Goal: Task Accomplishment & Management: Use online tool/utility

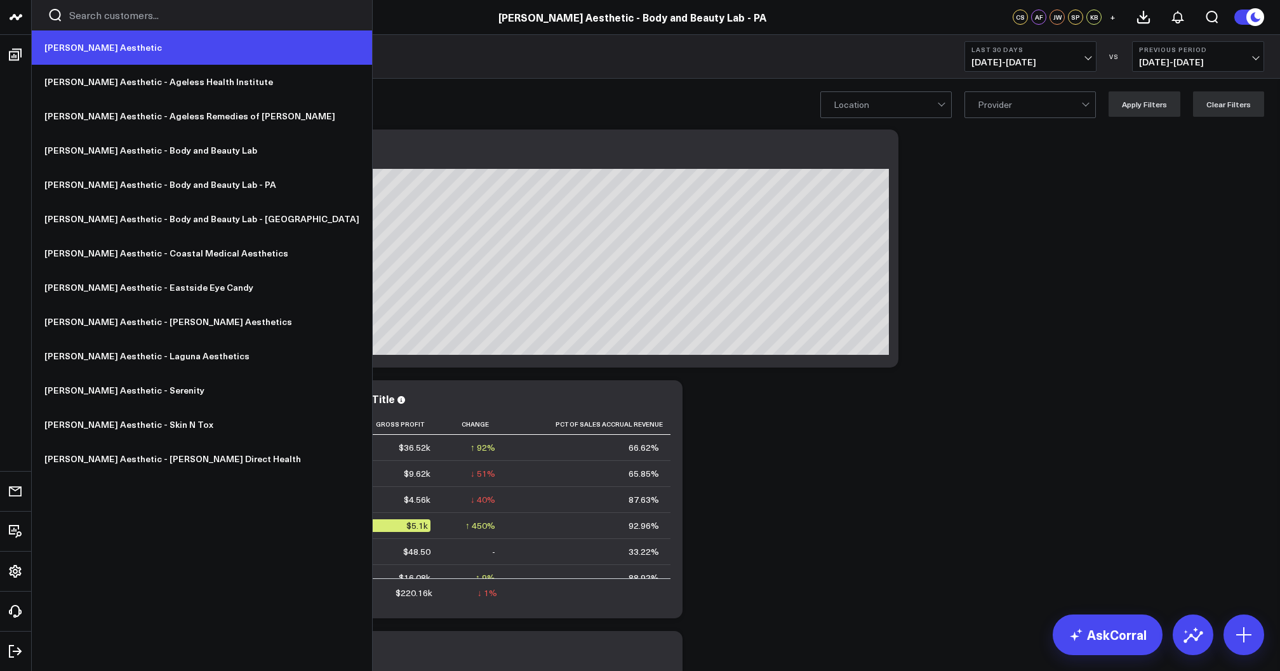
click at [67, 44] on link "[PERSON_NAME] Aesthetic" at bounding box center [202, 47] width 340 height 34
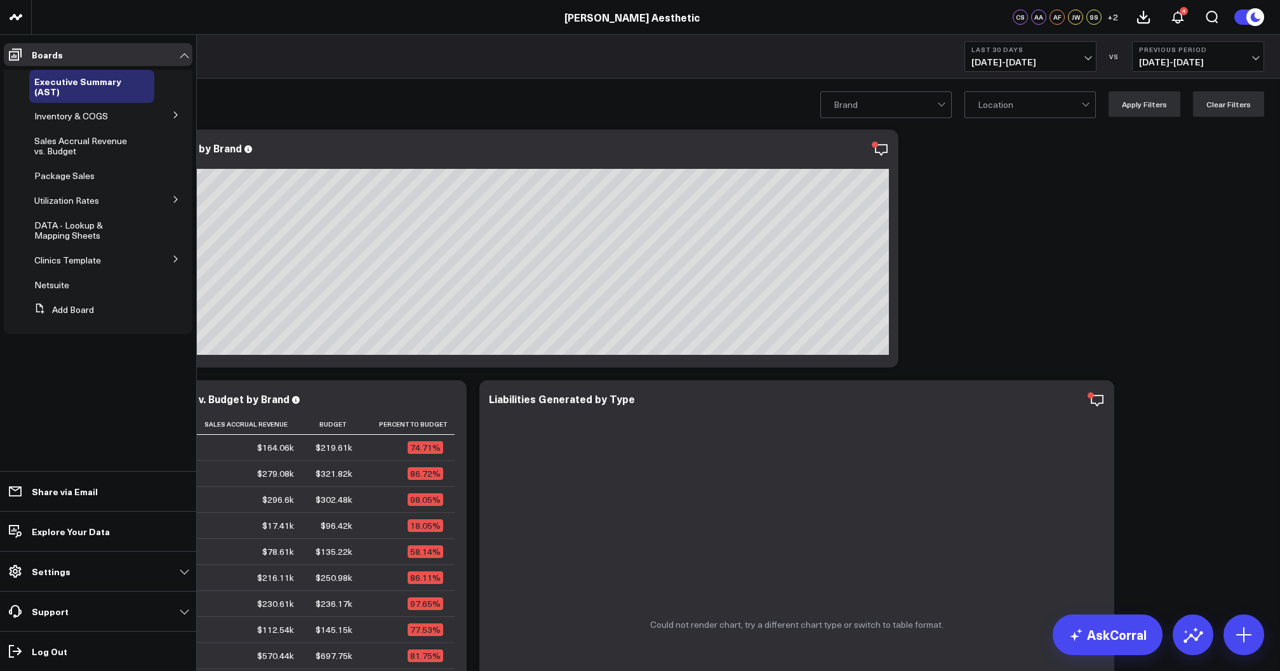
click at [168, 118] on button at bounding box center [175, 114] width 33 height 19
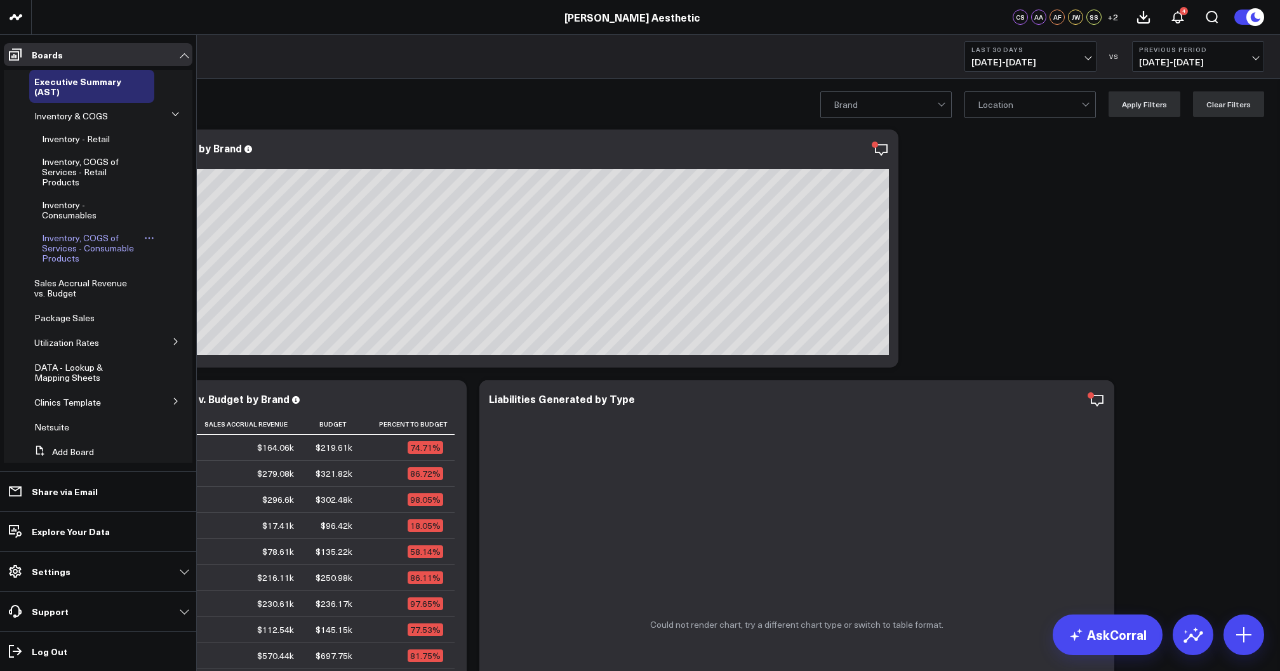
click at [93, 249] on span "Inventory, COGS of Services - Consumable Products" at bounding box center [88, 248] width 92 height 32
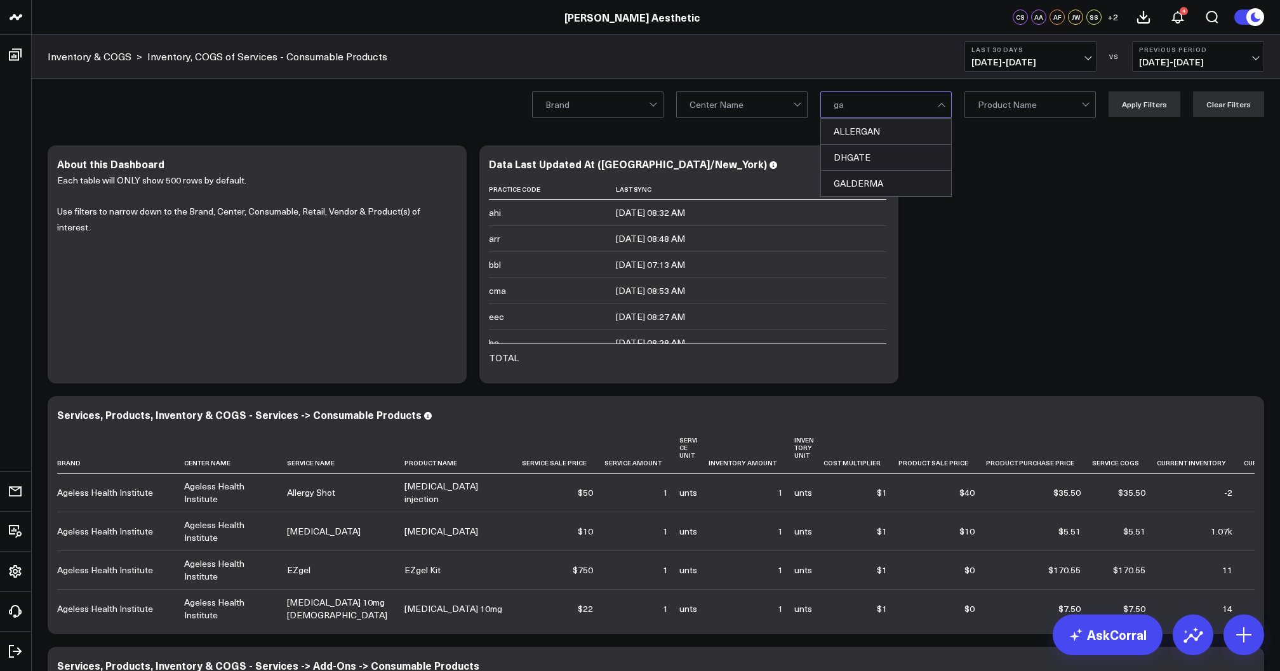
type input "gal"
click at [910, 131] on div "GALDERMA" at bounding box center [886, 131] width 130 height 25
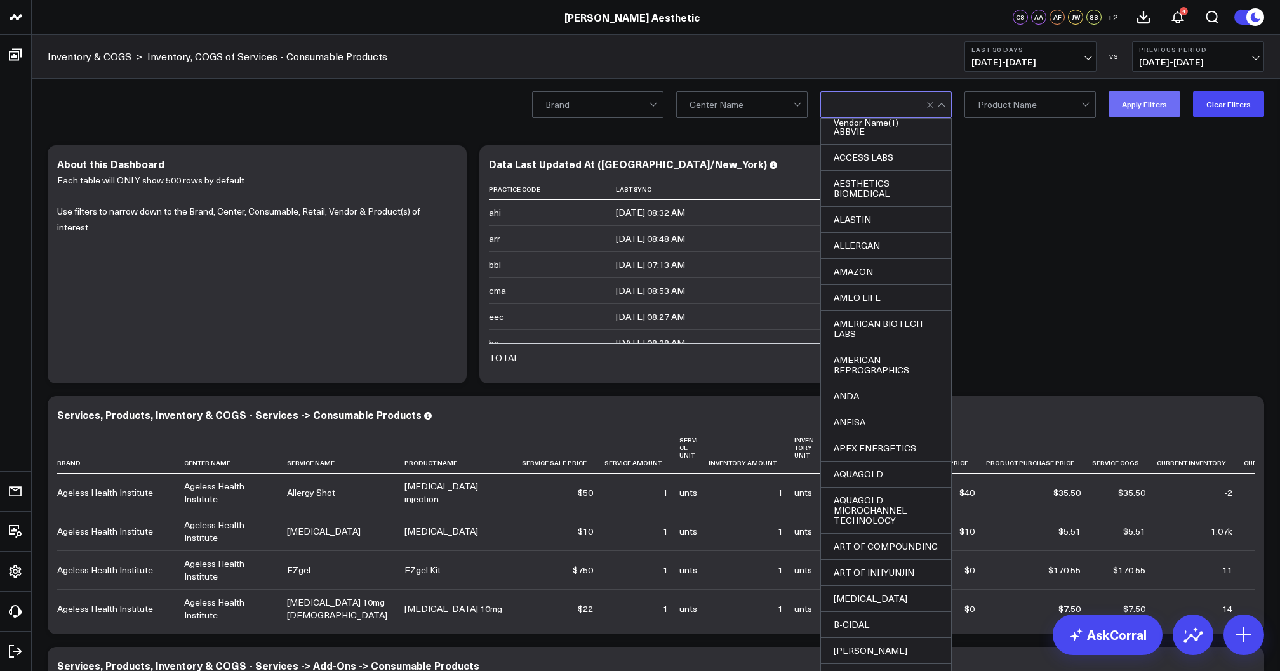
click at [1138, 104] on button "Apply Filters" at bounding box center [1144, 103] width 72 height 25
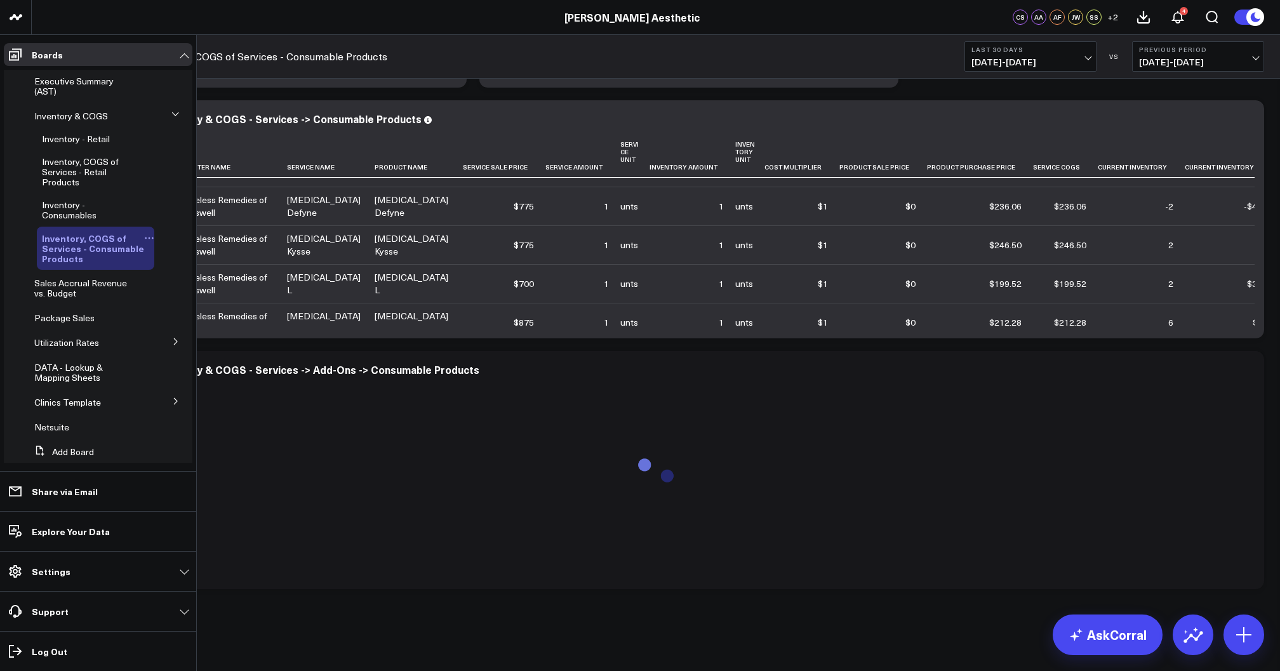
scroll to position [272, 0]
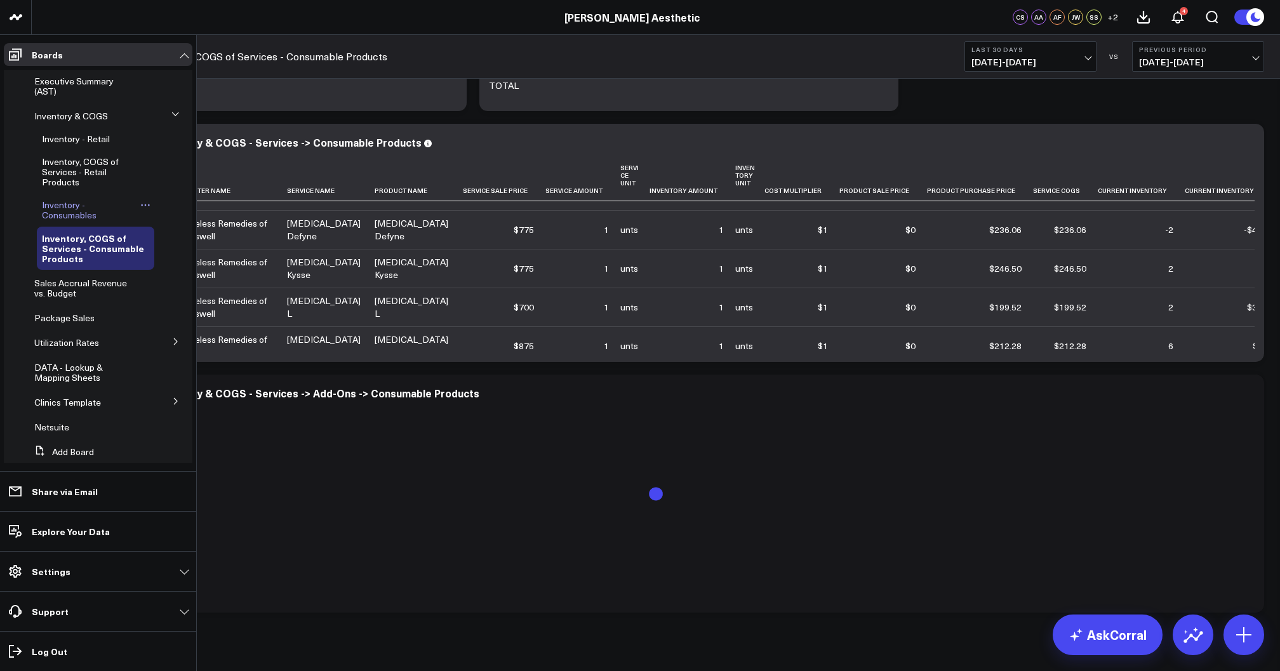
click at [67, 211] on span "Inventory - Consumables" at bounding box center [69, 210] width 55 height 22
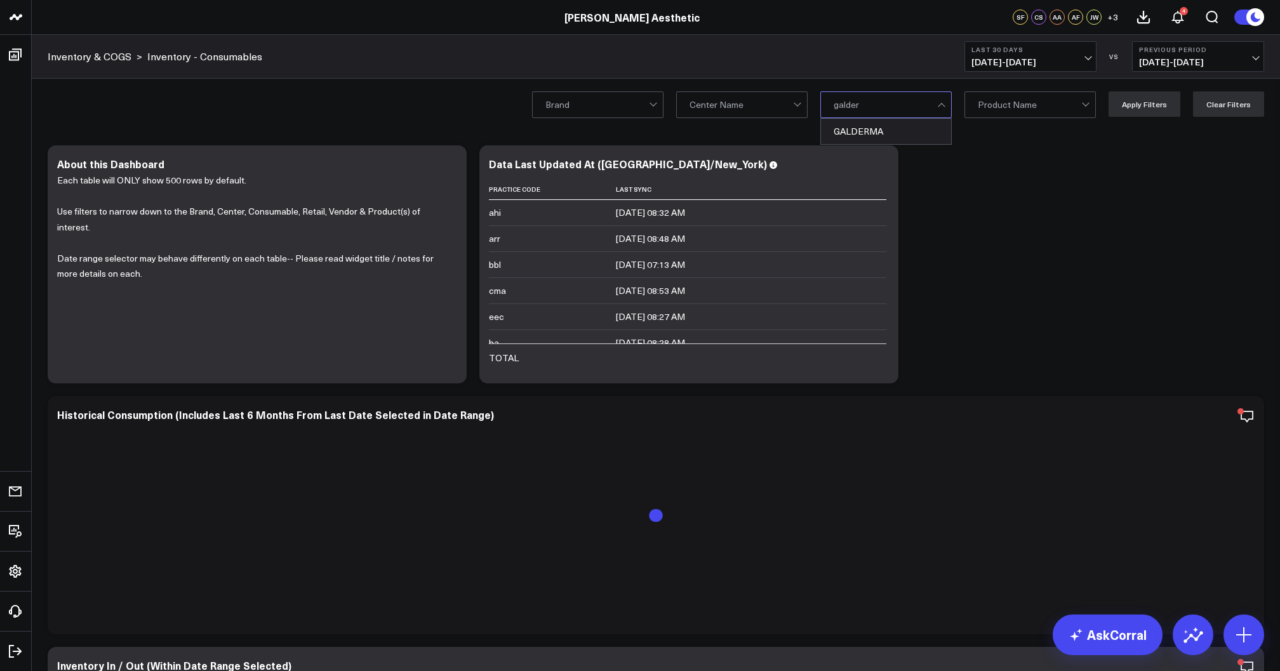
type input "galderm"
click at [885, 133] on div "GALDERMA" at bounding box center [886, 131] width 130 height 25
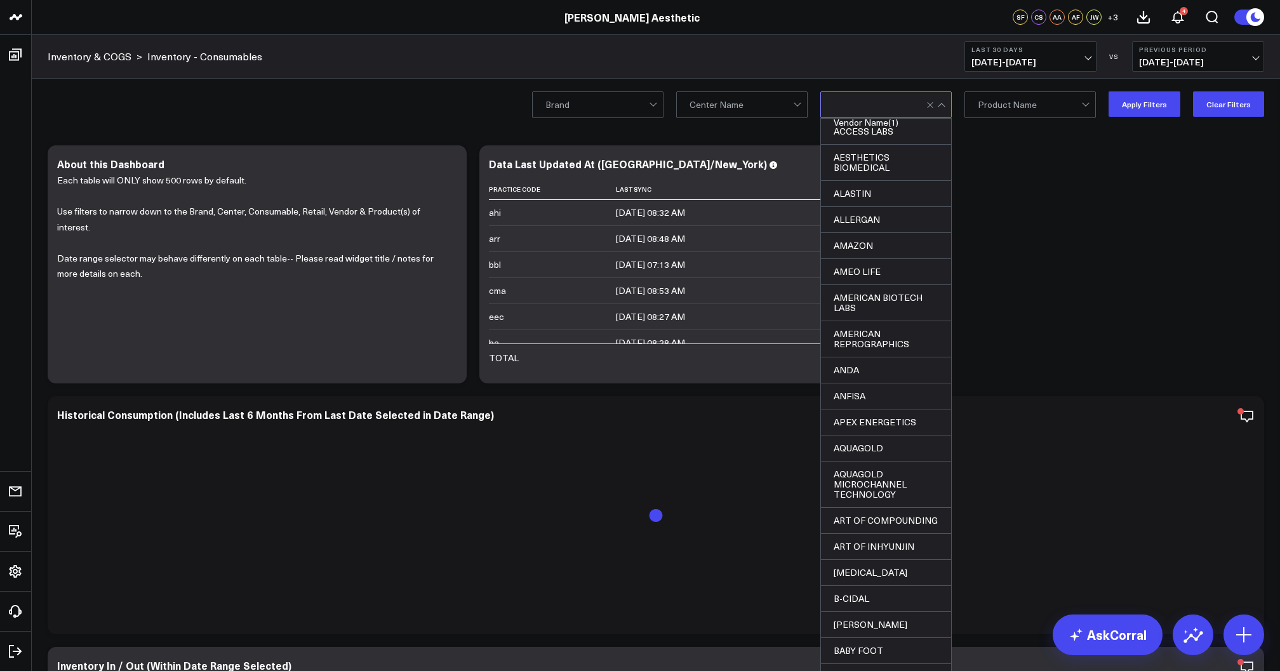
click at [1061, 64] on span "[DATE] - [DATE]" at bounding box center [1030, 62] width 118 height 10
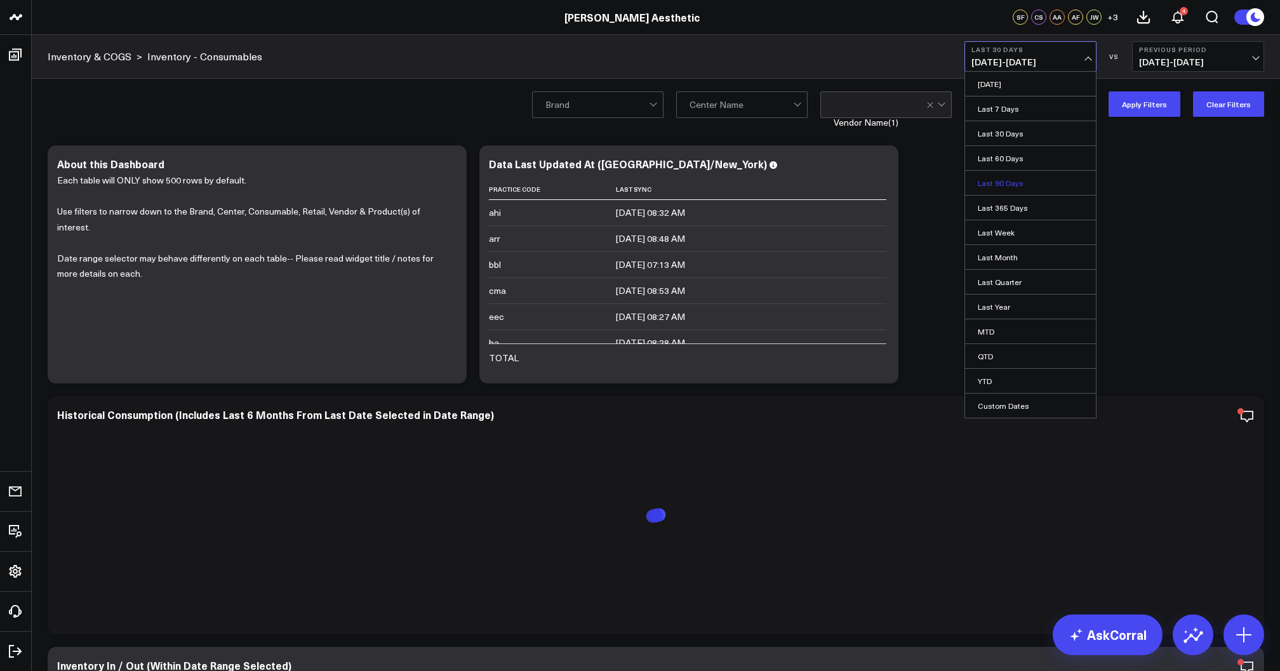
click at [1007, 187] on link "Last 90 Days" at bounding box center [1030, 183] width 131 height 24
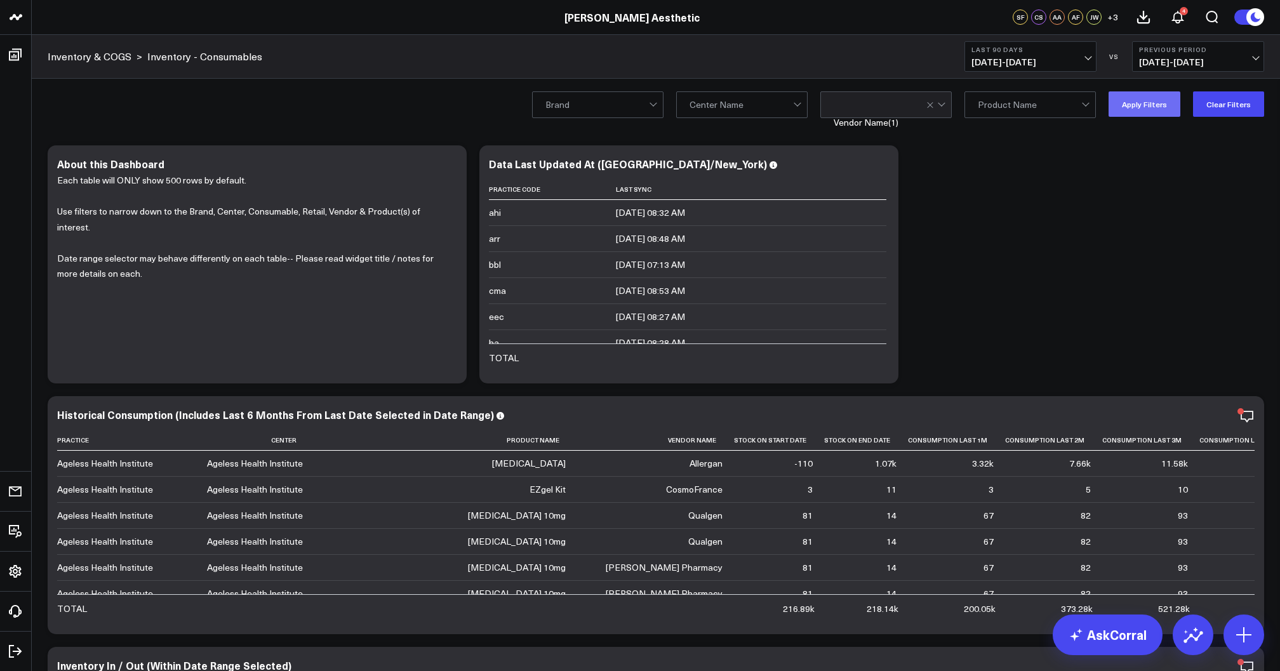
click at [1150, 104] on button "Apply Filters" at bounding box center [1144, 103] width 72 height 25
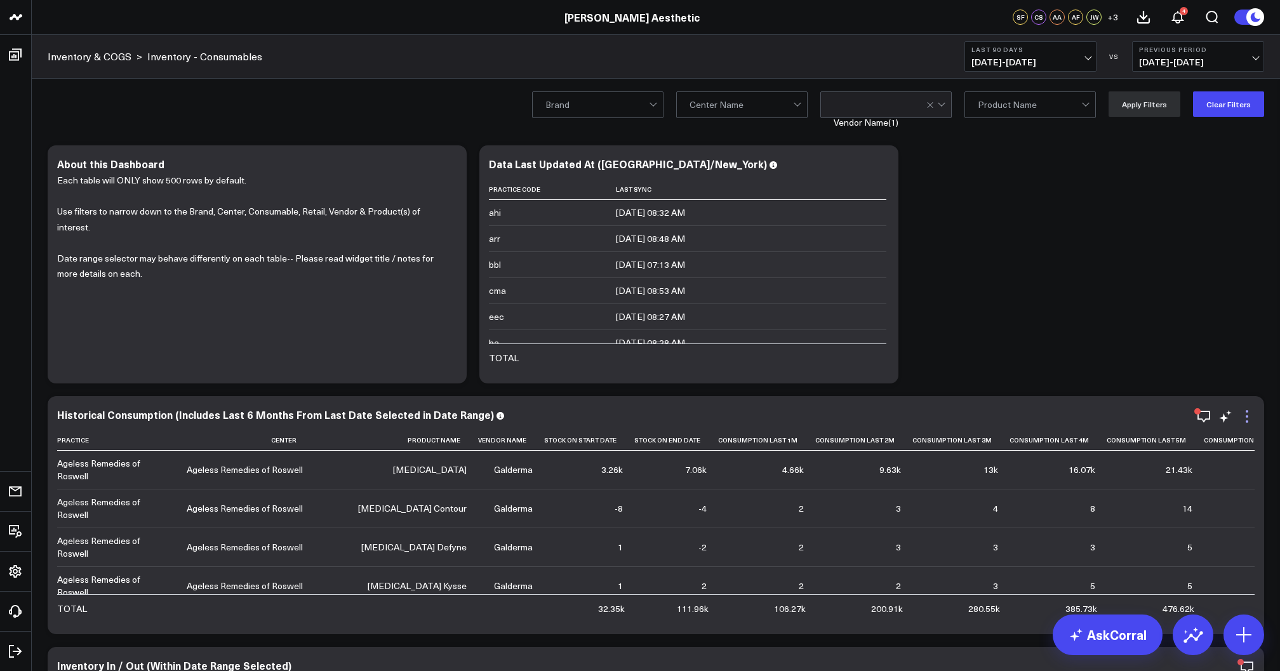
click at [1244, 418] on icon at bounding box center [1246, 416] width 15 height 15
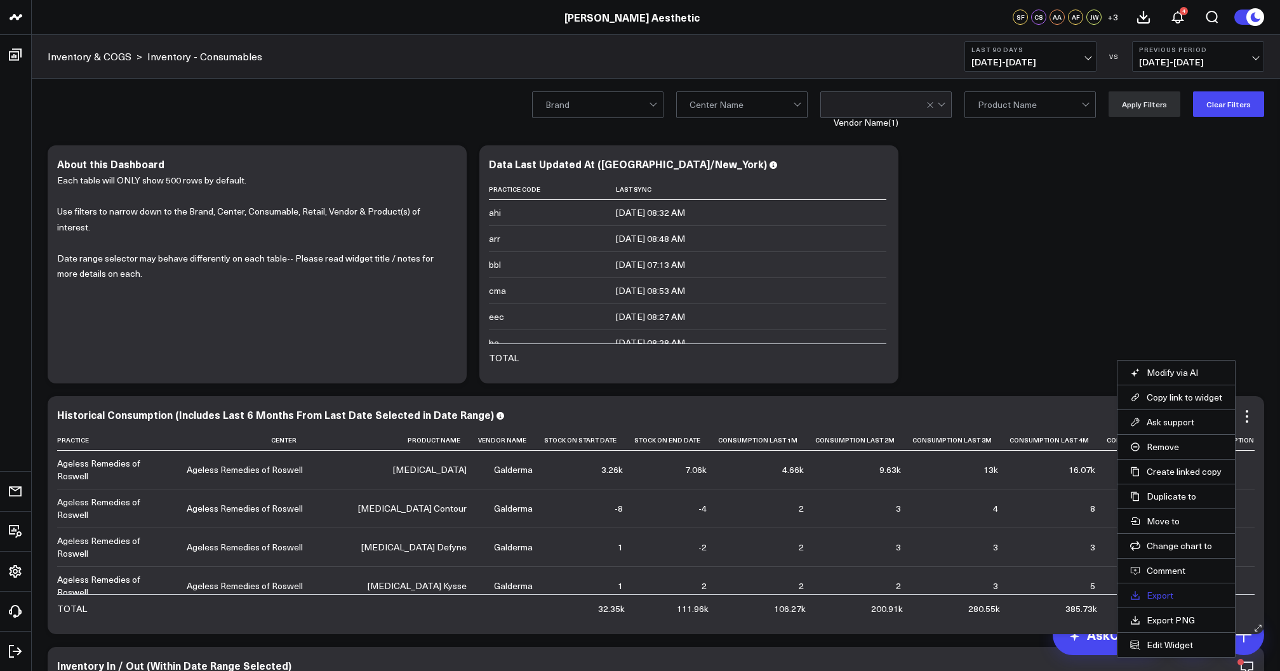
click at [1162, 590] on link "Export" at bounding box center [1176, 595] width 92 height 11
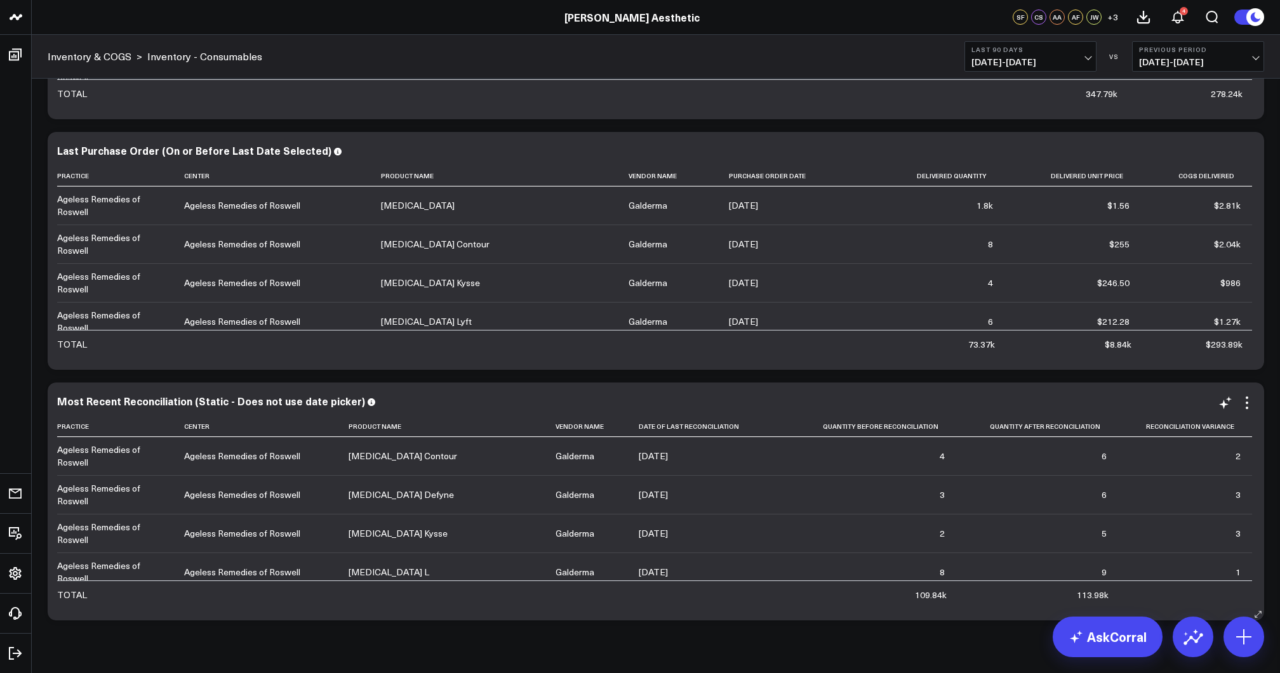
scroll to position [764, 0]
click at [1247, 153] on icon at bounding box center [1246, 153] width 3 height 3
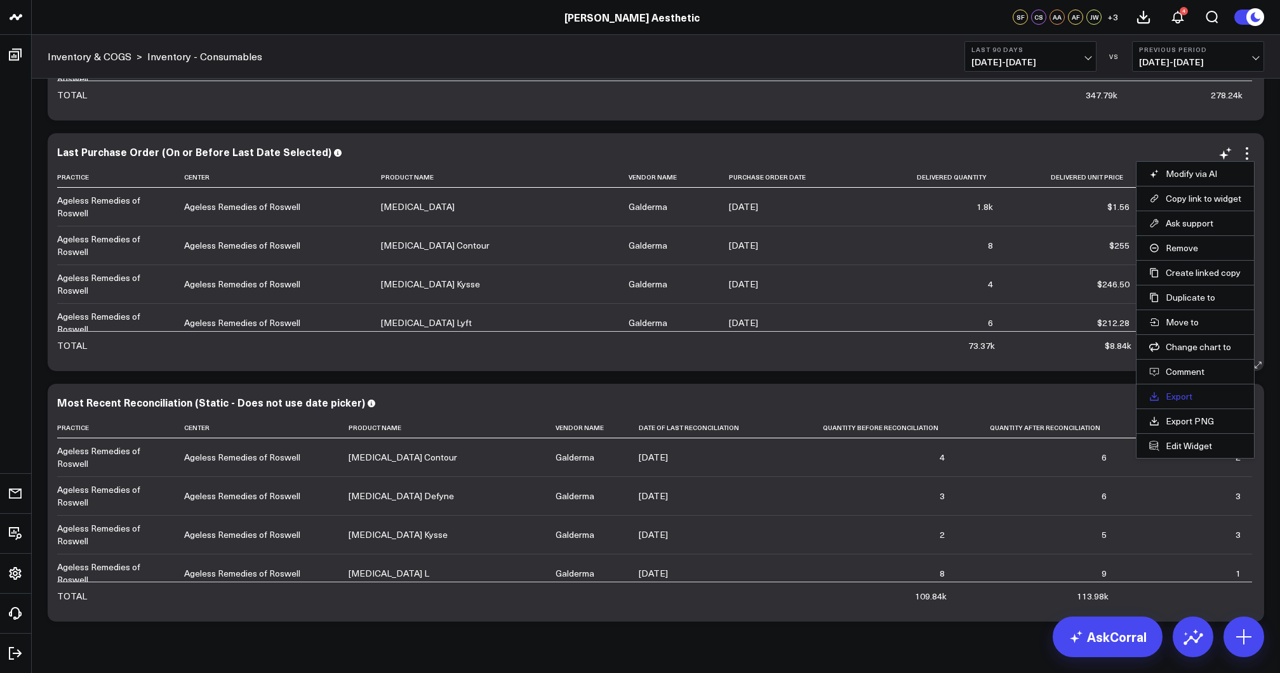
click at [1184, 397] on link "Export" at bounding box center [1195, 396] width 92 height 11
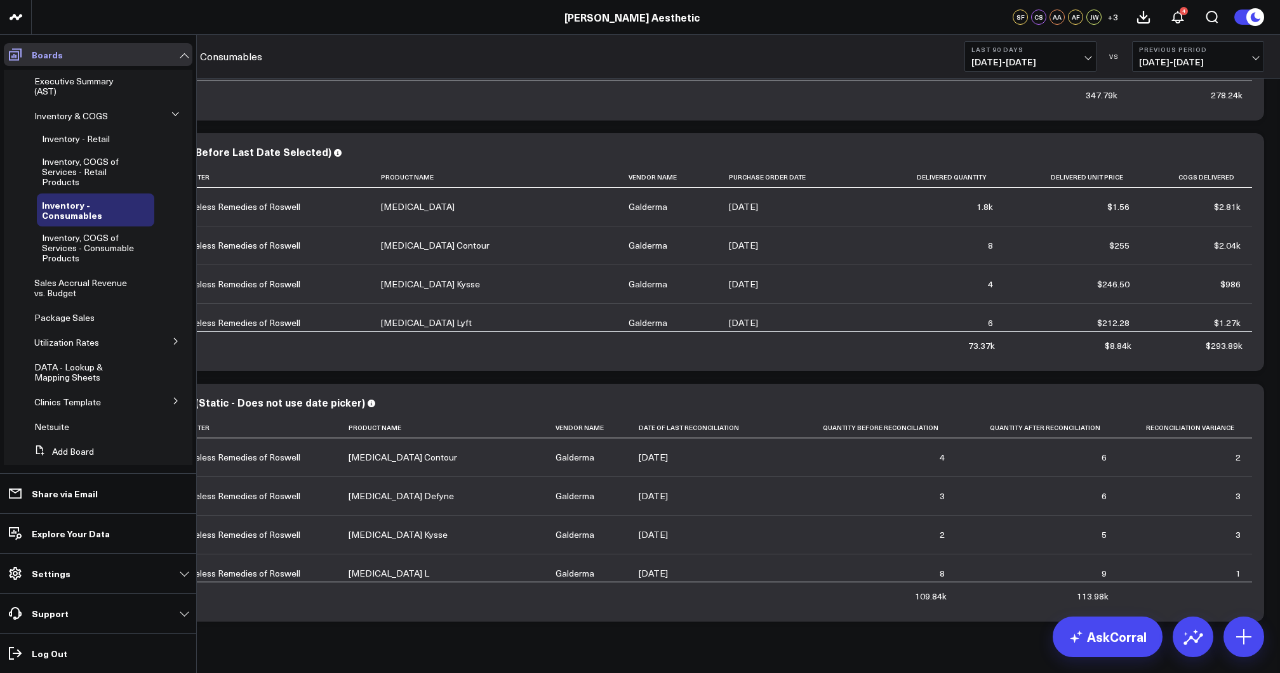
click at [18, 51] on icon at bounding box center [15, 54] width 15 height 15
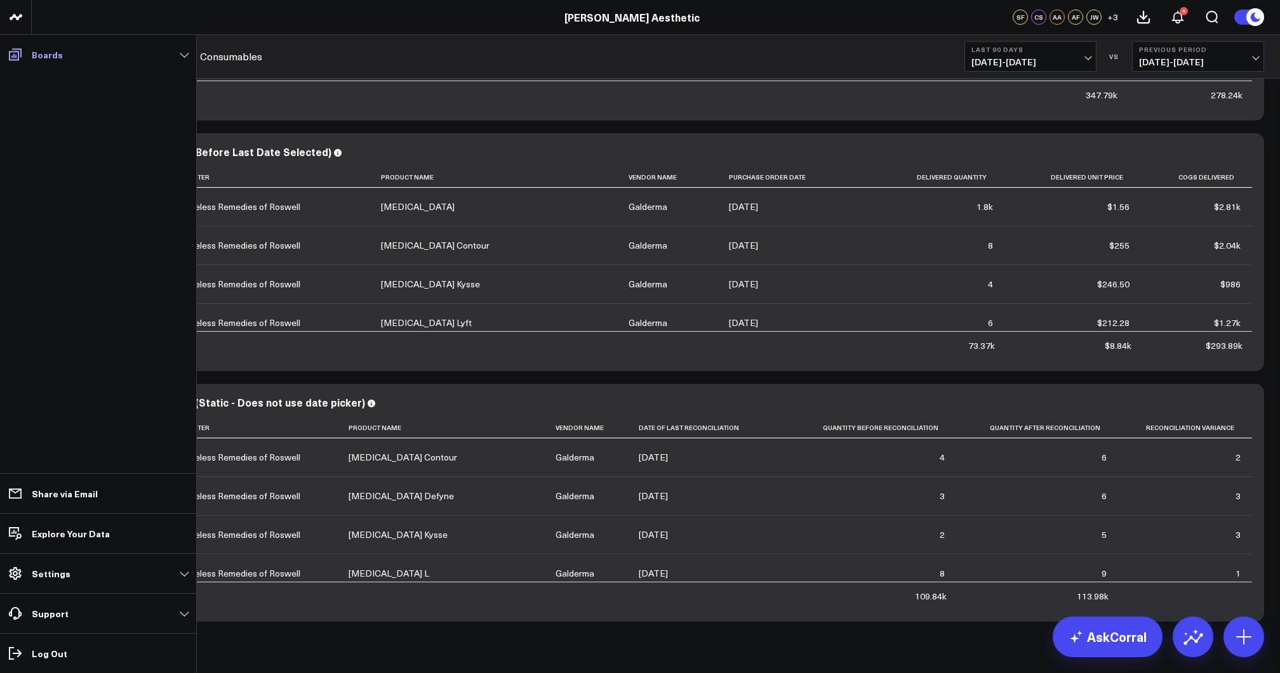
click at [116, 60] on link "Boards" at bounding box center [98, 54] width 189 height 23
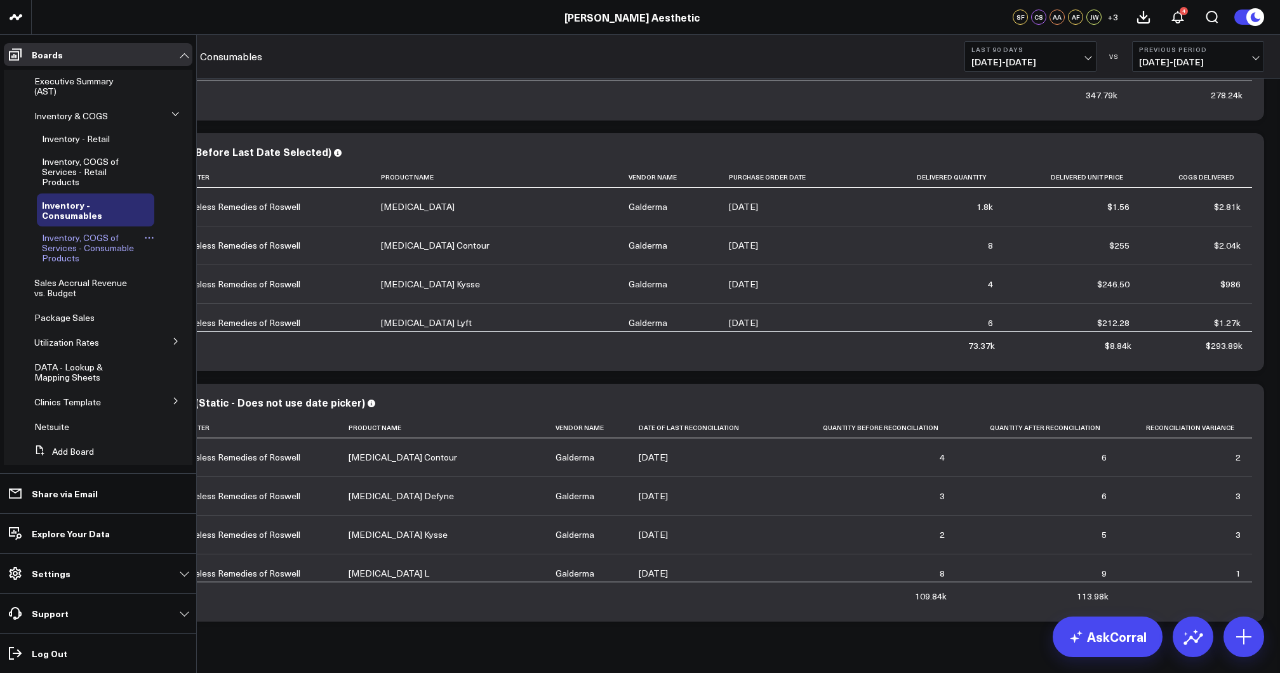
click at [81, 247] on span "Inventory, COGS of Services - Consumable Products" at bounding box center [88, 248] width 92 height 32
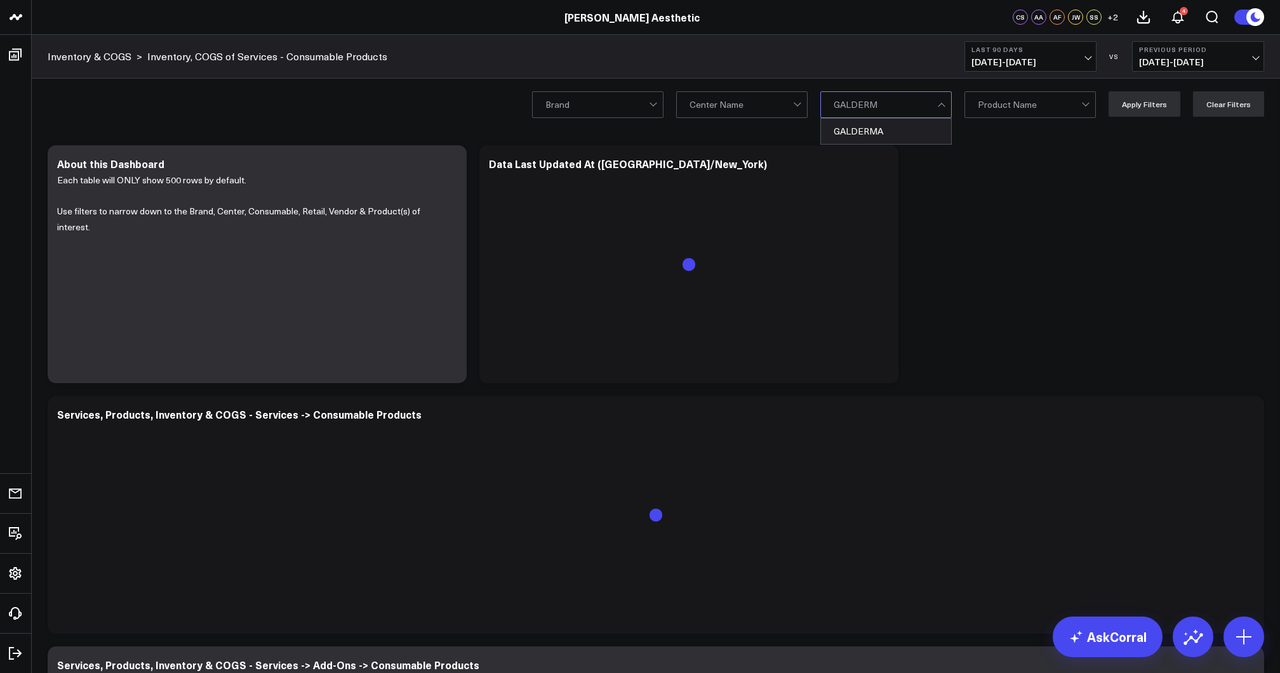
type input "GALDERMA"
click at [909, 128] on div "GALDERMA" at bounding box center [886, 131] width 130 height 25
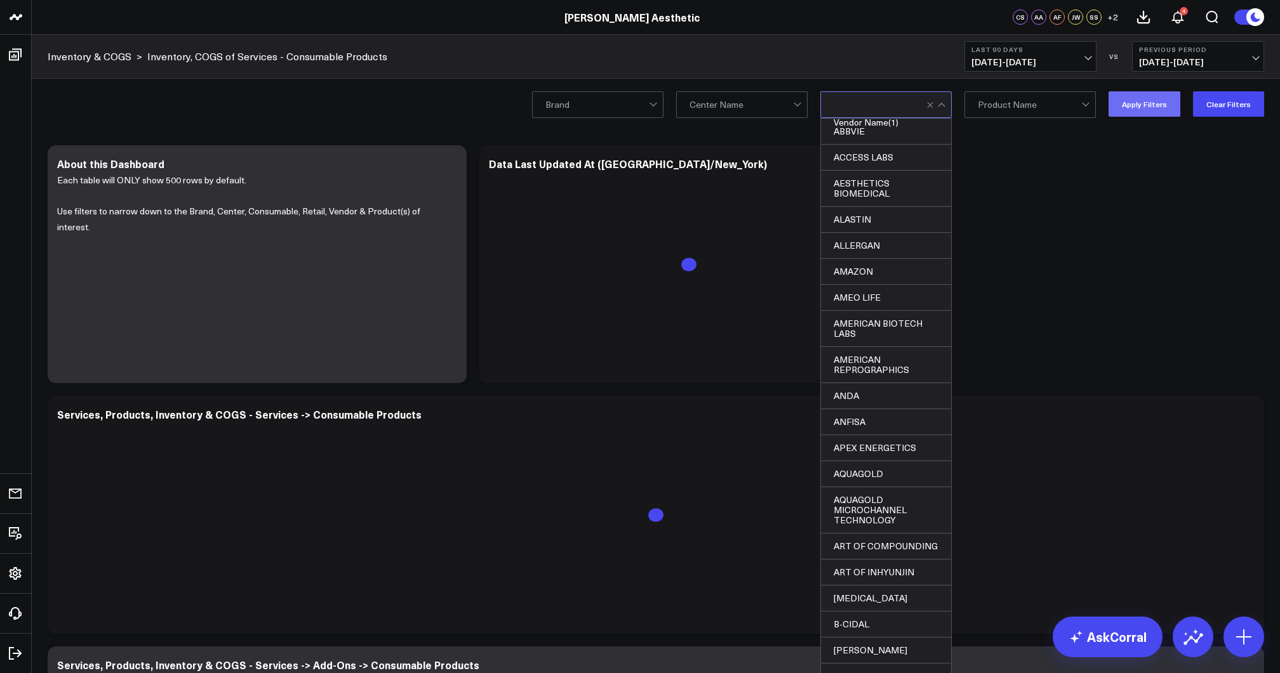
click at [1159, 109] on button "Apply Filters" at bounding box center [1144, 103] width 72 height 25
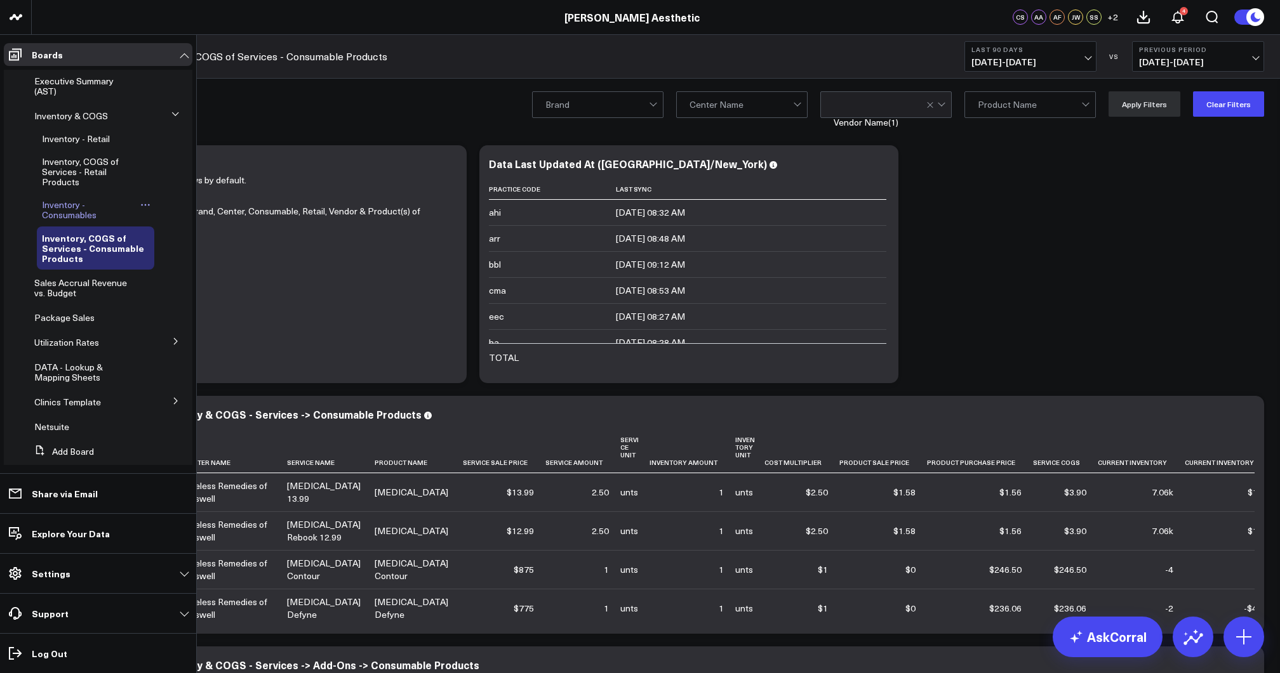
click at [63, 211] on span "Inventory - Consumables" at bounding box center [69, 210] width 55 height 22
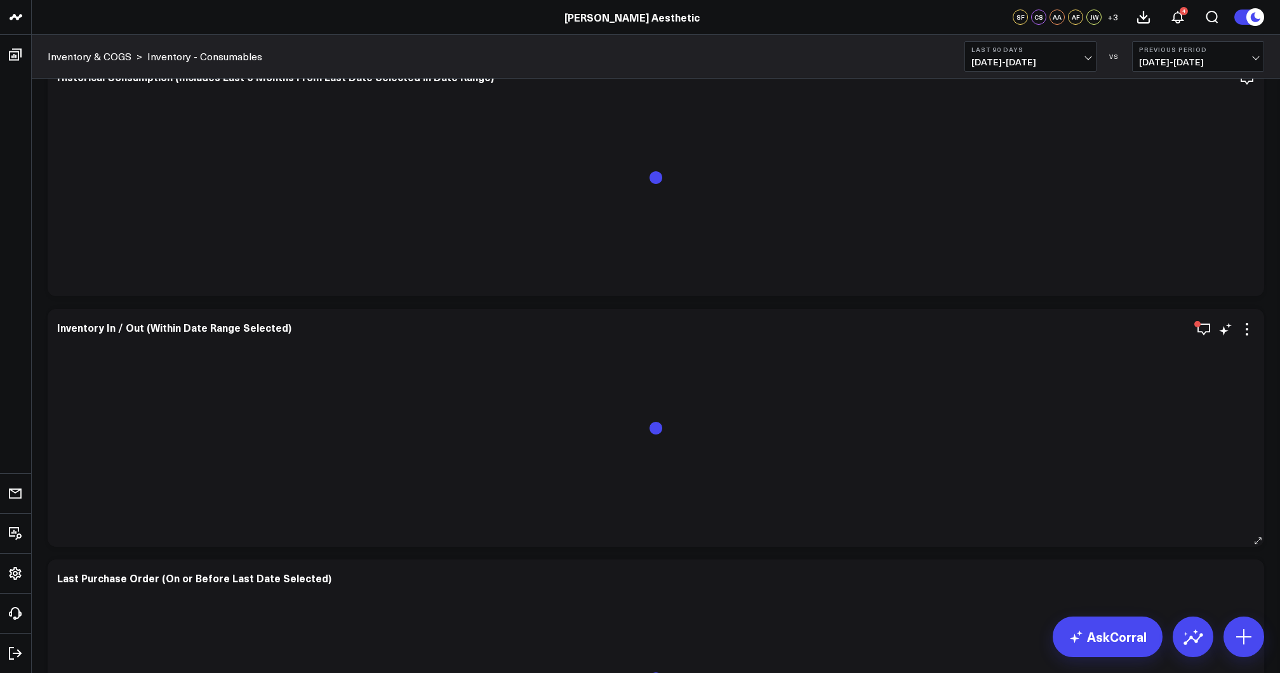
scroll to position [279, 0]
